Goal: Information Seeking & Learning: Learn about a topic

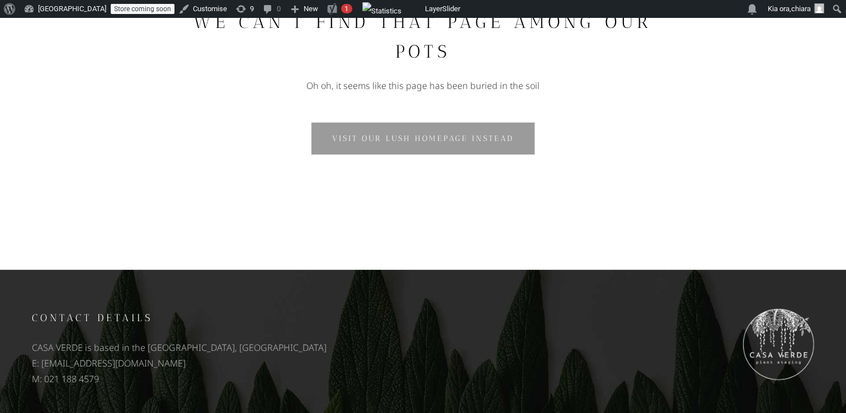
scroll to position [286, 0]
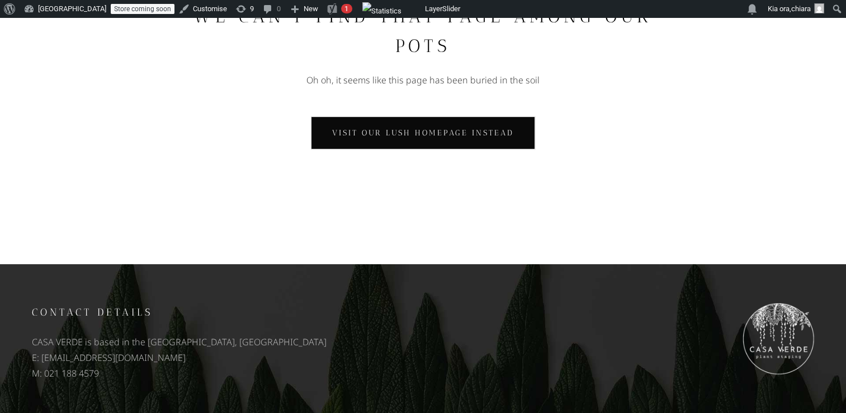
click at [420, 134] on link "Visit our lush homepage instead" at bounding box center [423, 132] width 224 height 33
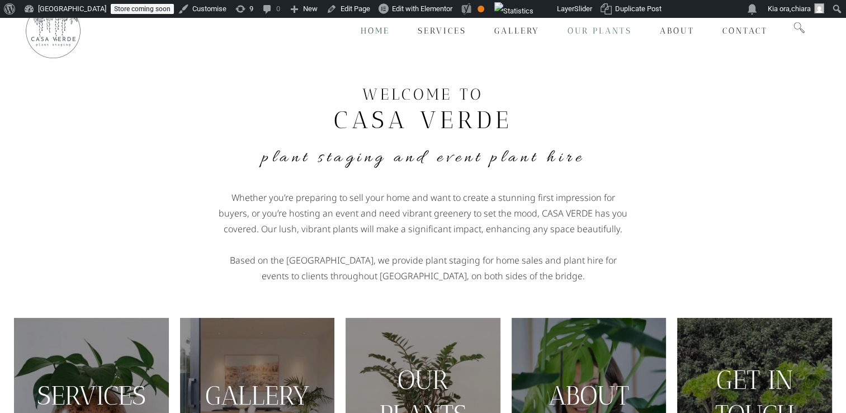
click at [600, 27] on span "Our Plants" at bounding box center [600, 31] width 64 height 10
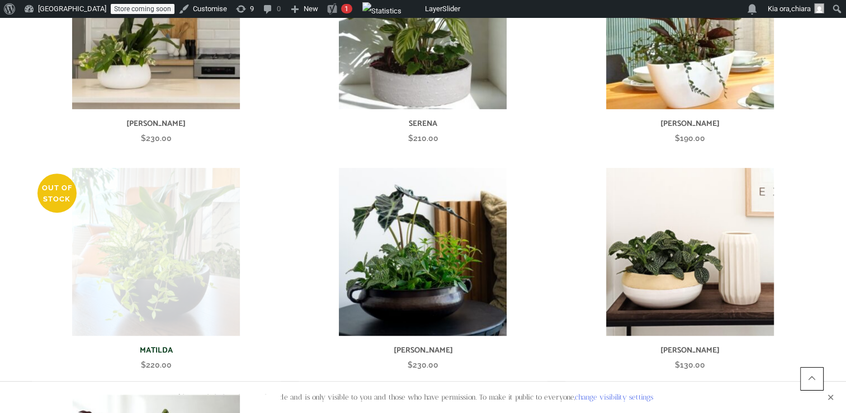
scroll to position [387, 0]
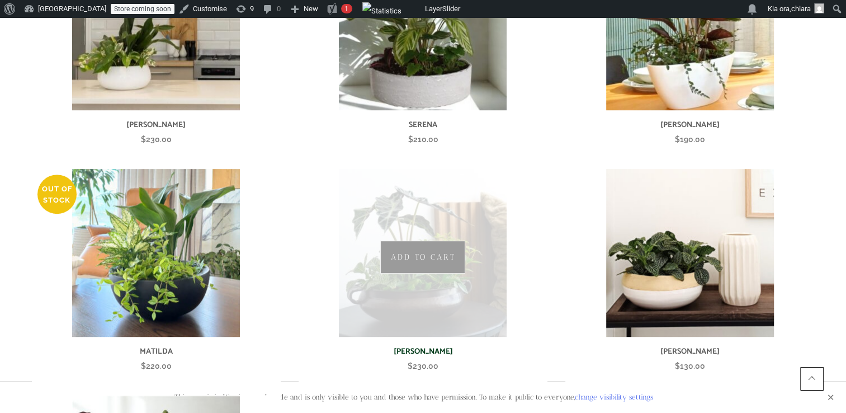
click at [384, 263] on img at bounding box center [423, 253] width 168 height 168
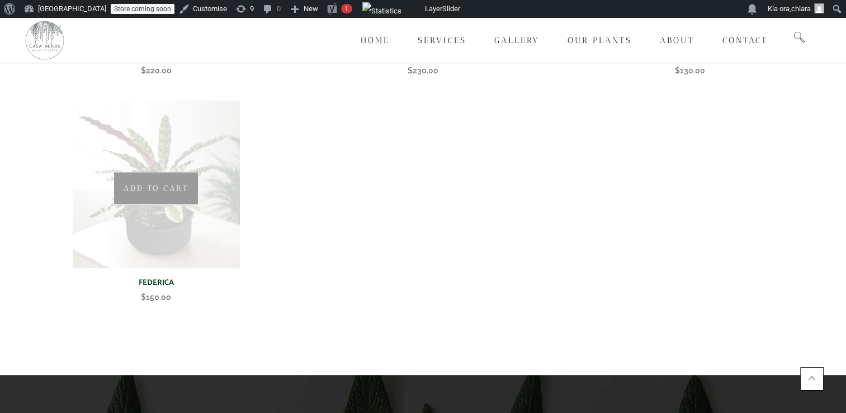
scroll to position [685, 0]
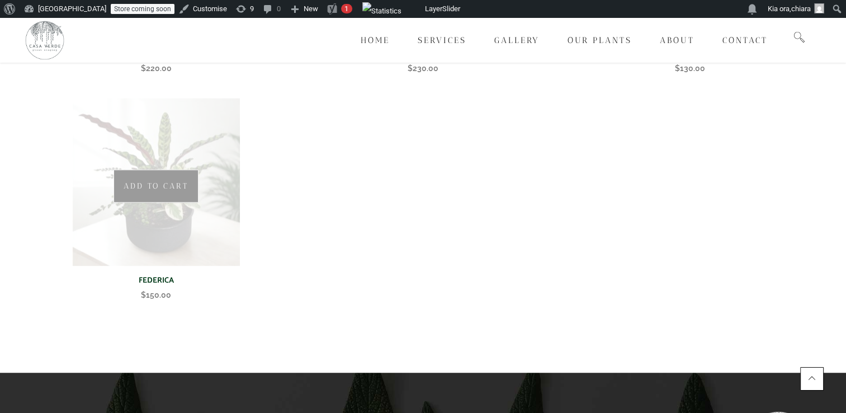
click at [172, 184] on img at bounding box center [156, 182] width 168 height 168
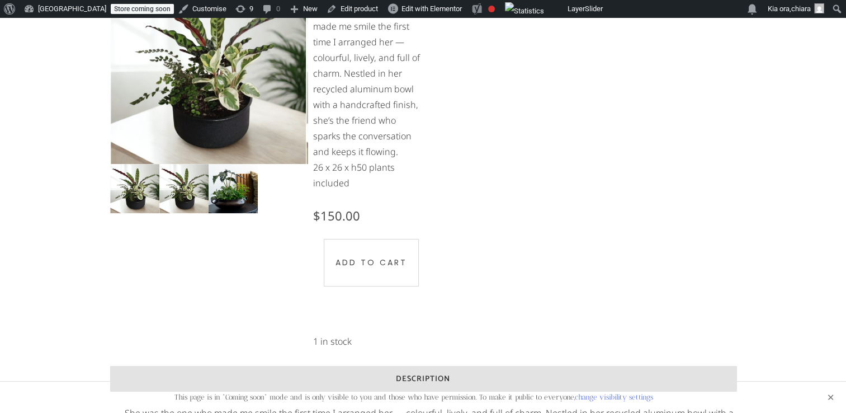
scroll to position [152, 0]
